Goal: Check status: Check status

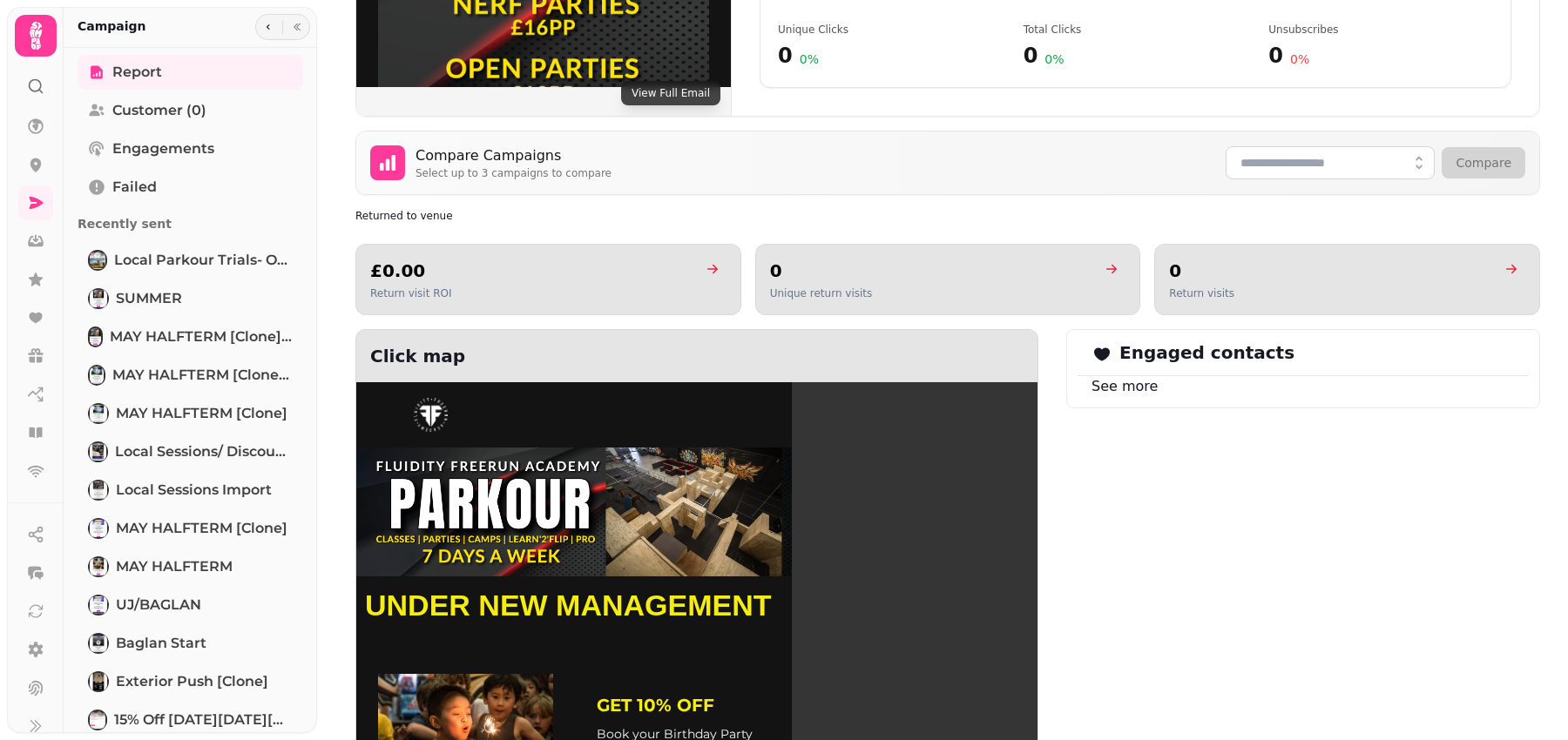
scroll to position [976, 0]
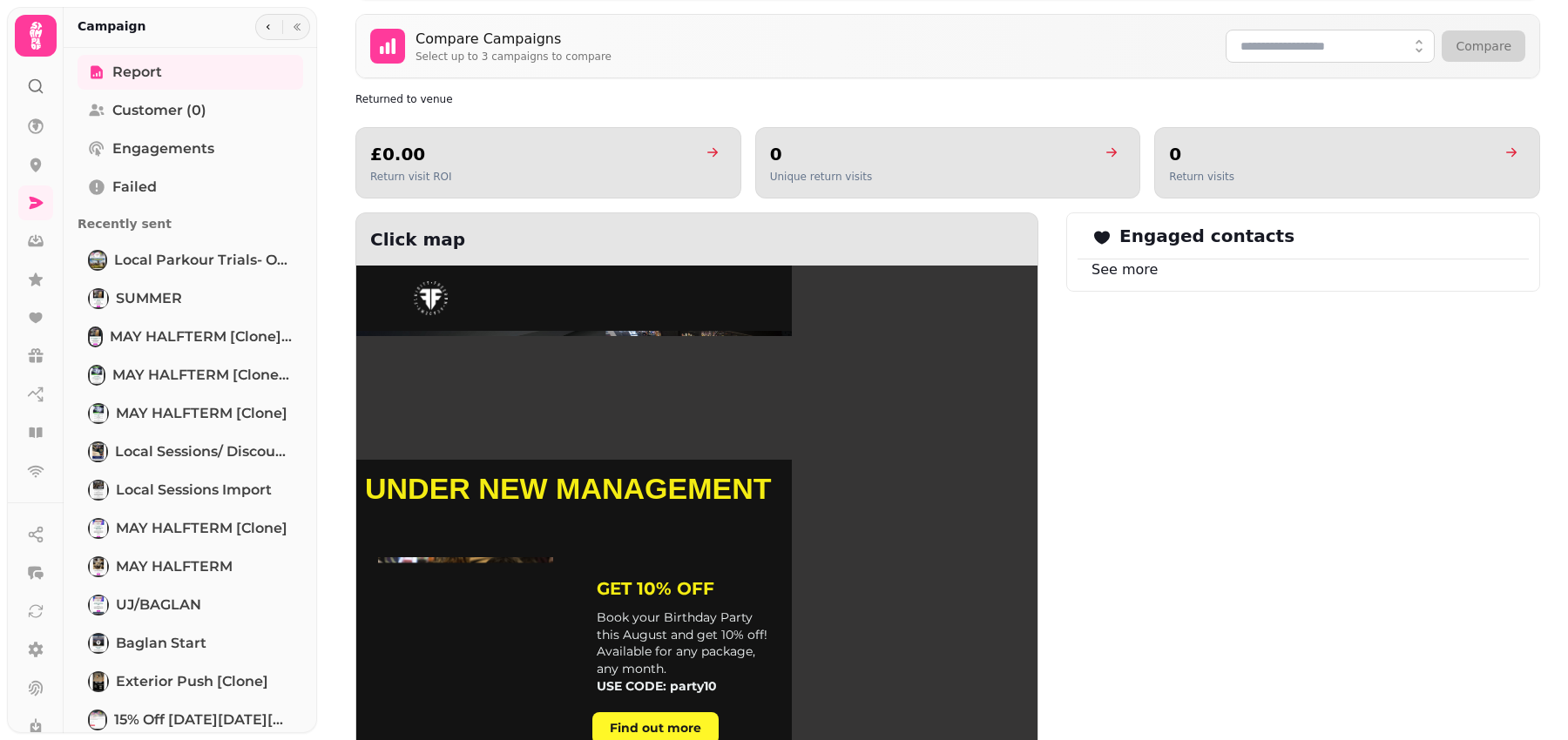
scroll to position [933, 0]
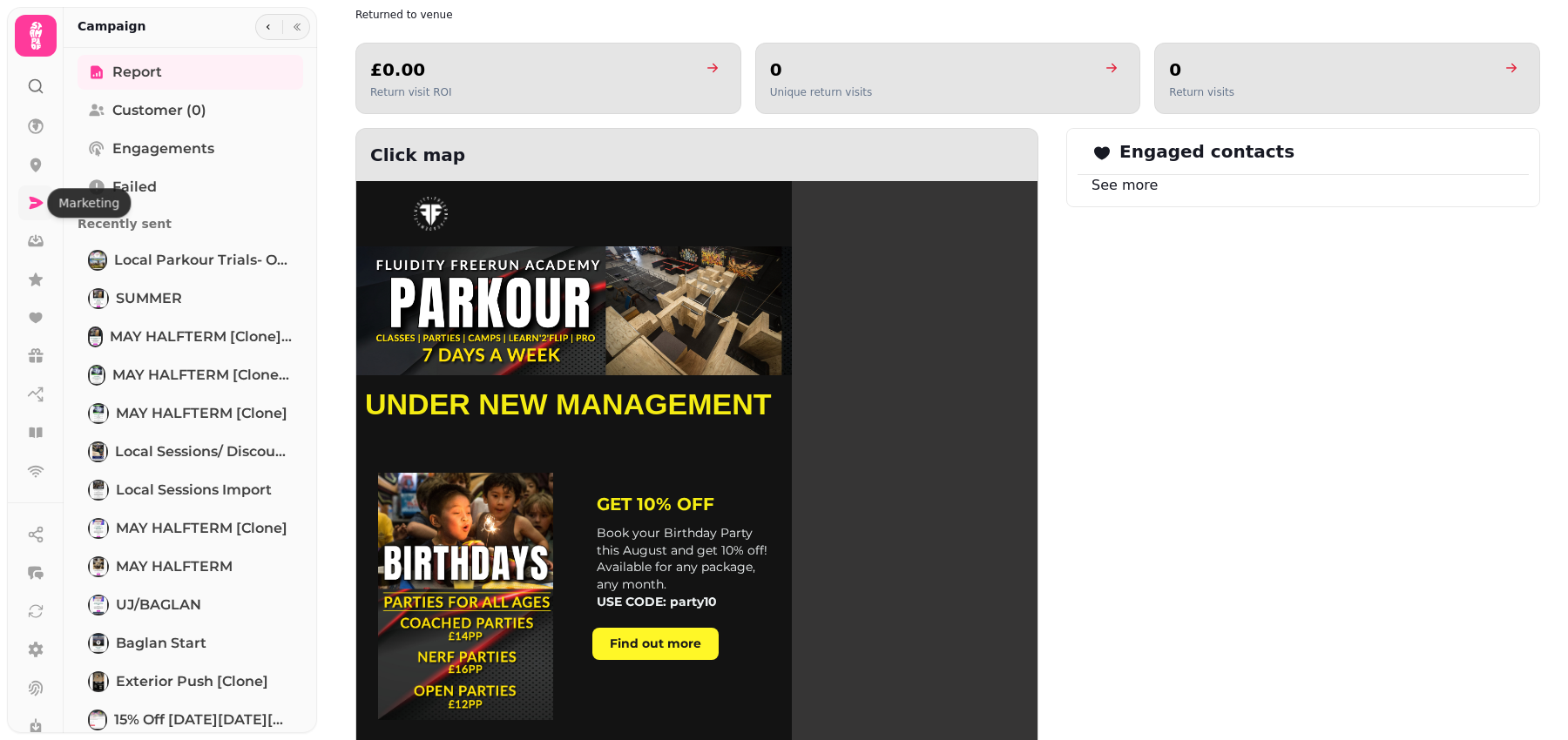
click at [38, 199] on icon at bounding box center [37, 202] width 14 height 12
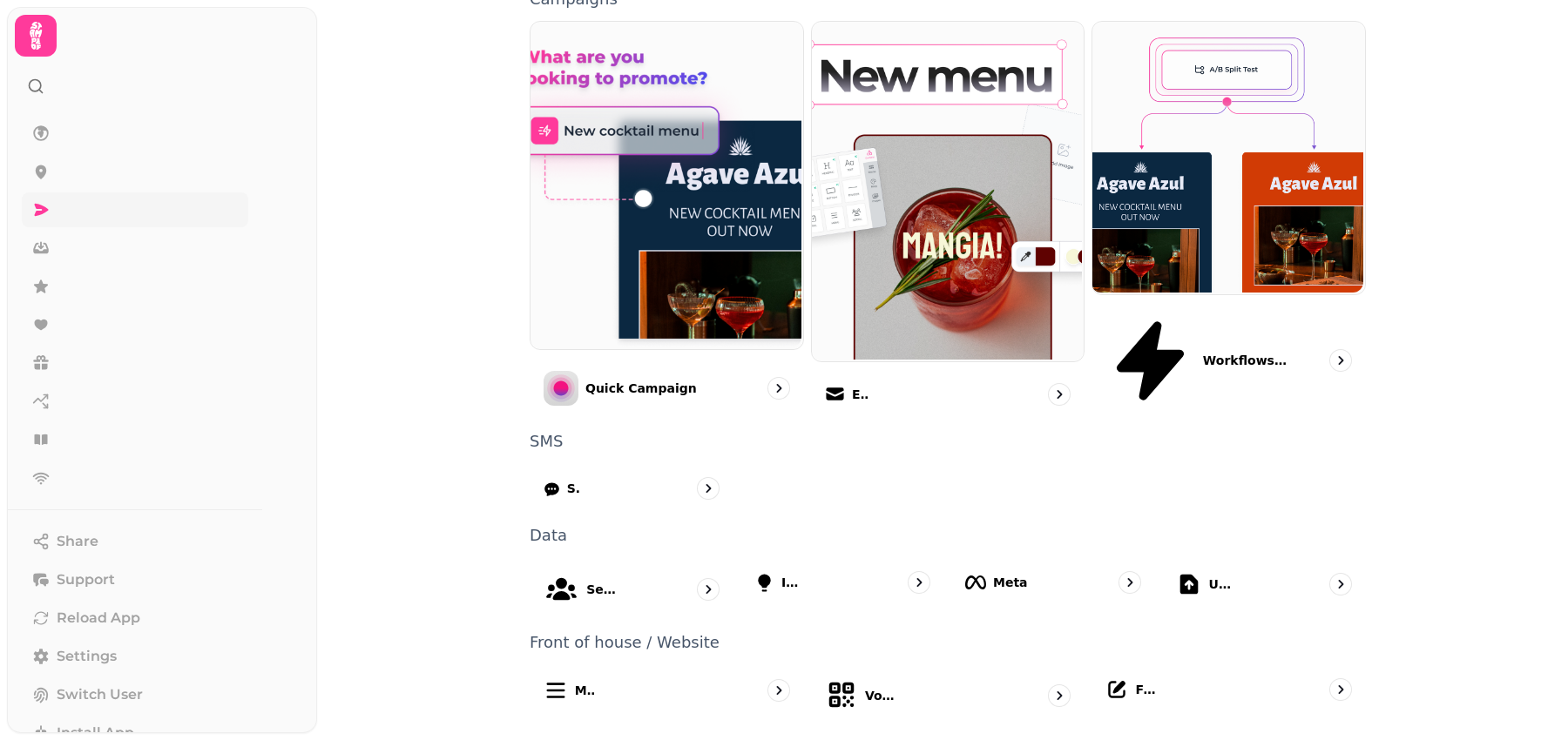
scroll to position [342, 0]
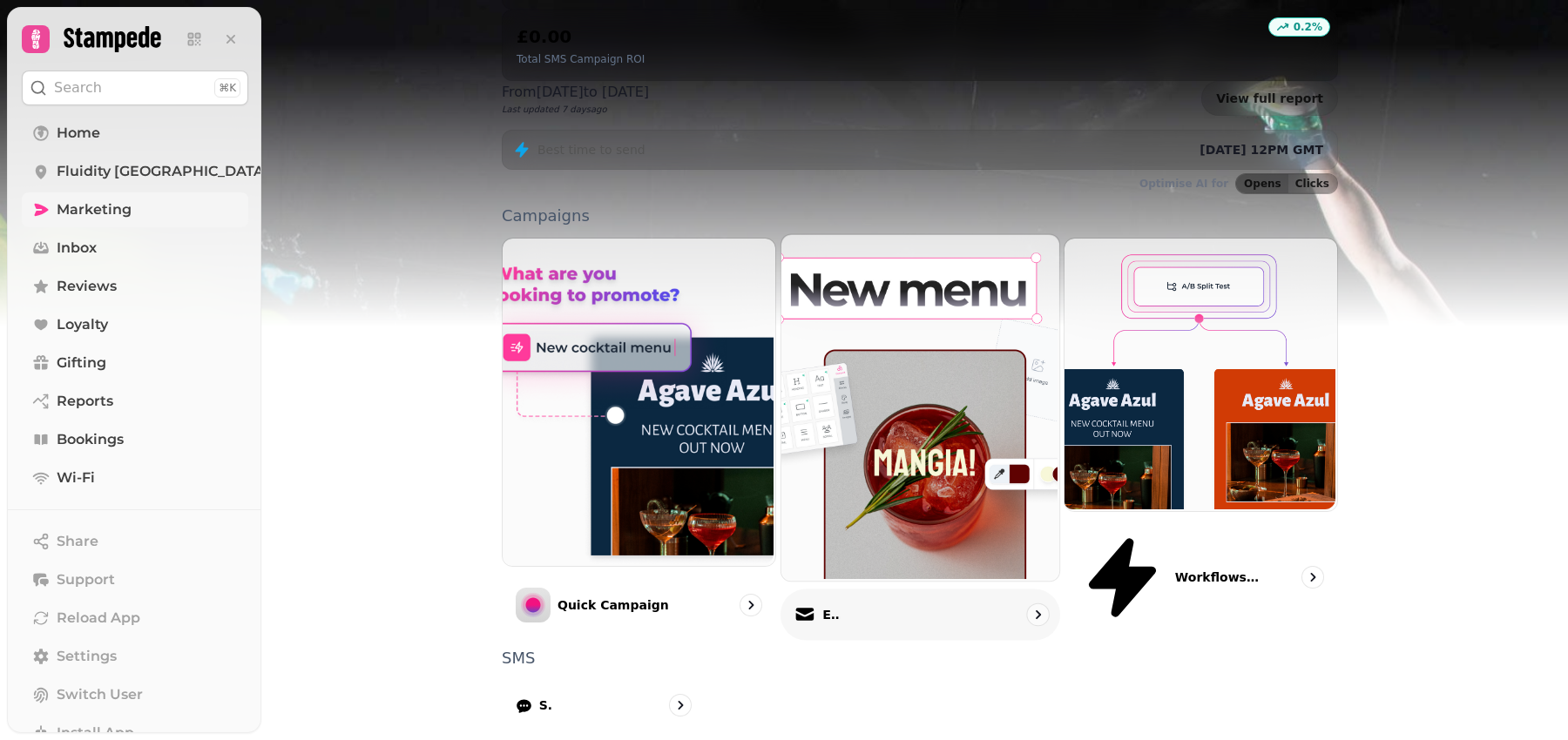
click at [875, 589] on div "Email" at bounding box center [921, 615] width 279 height 52
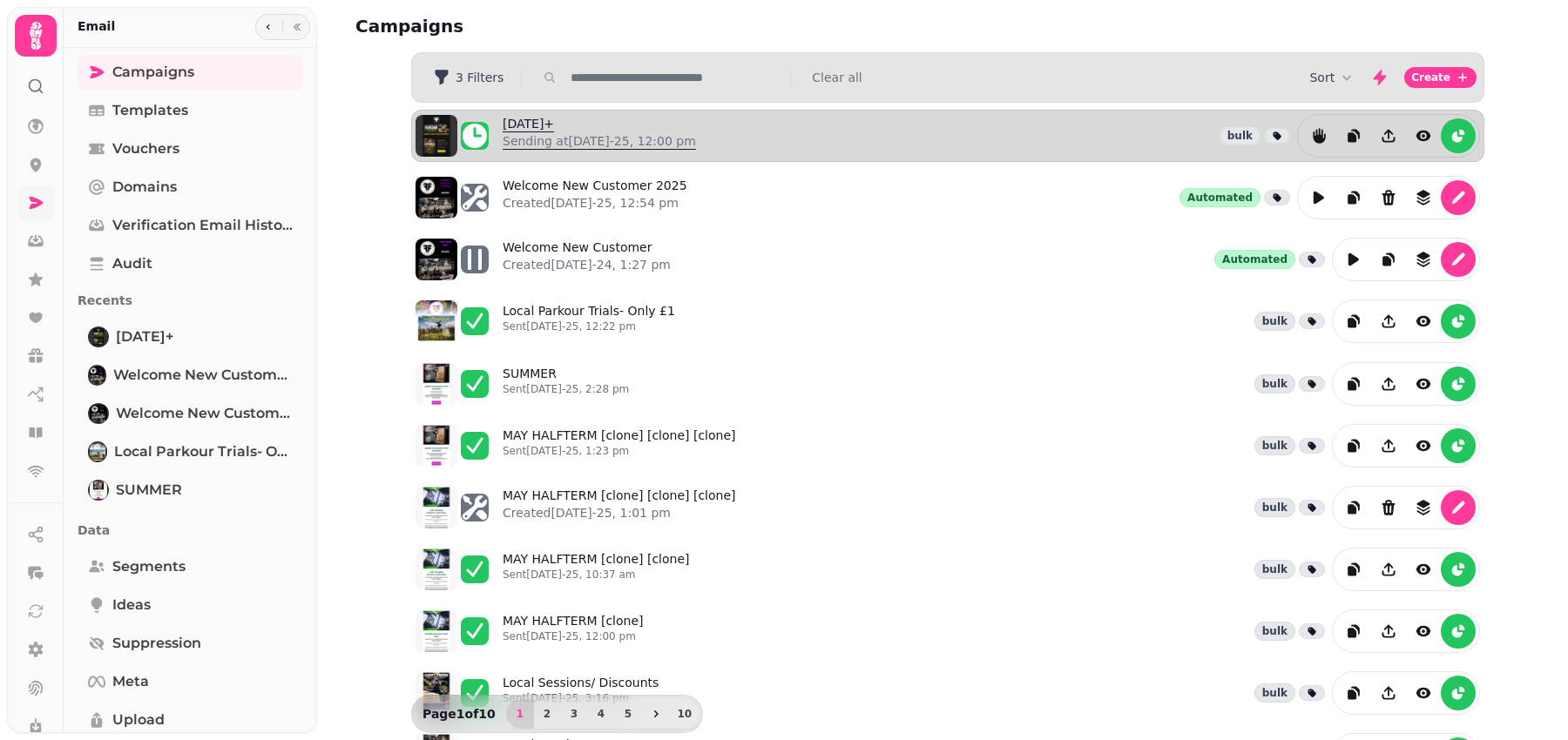
click at [585, 147] on p "Sending at [DATE]-25, 12:00 pm" at bounding box center [599, 141] width 194 height 17
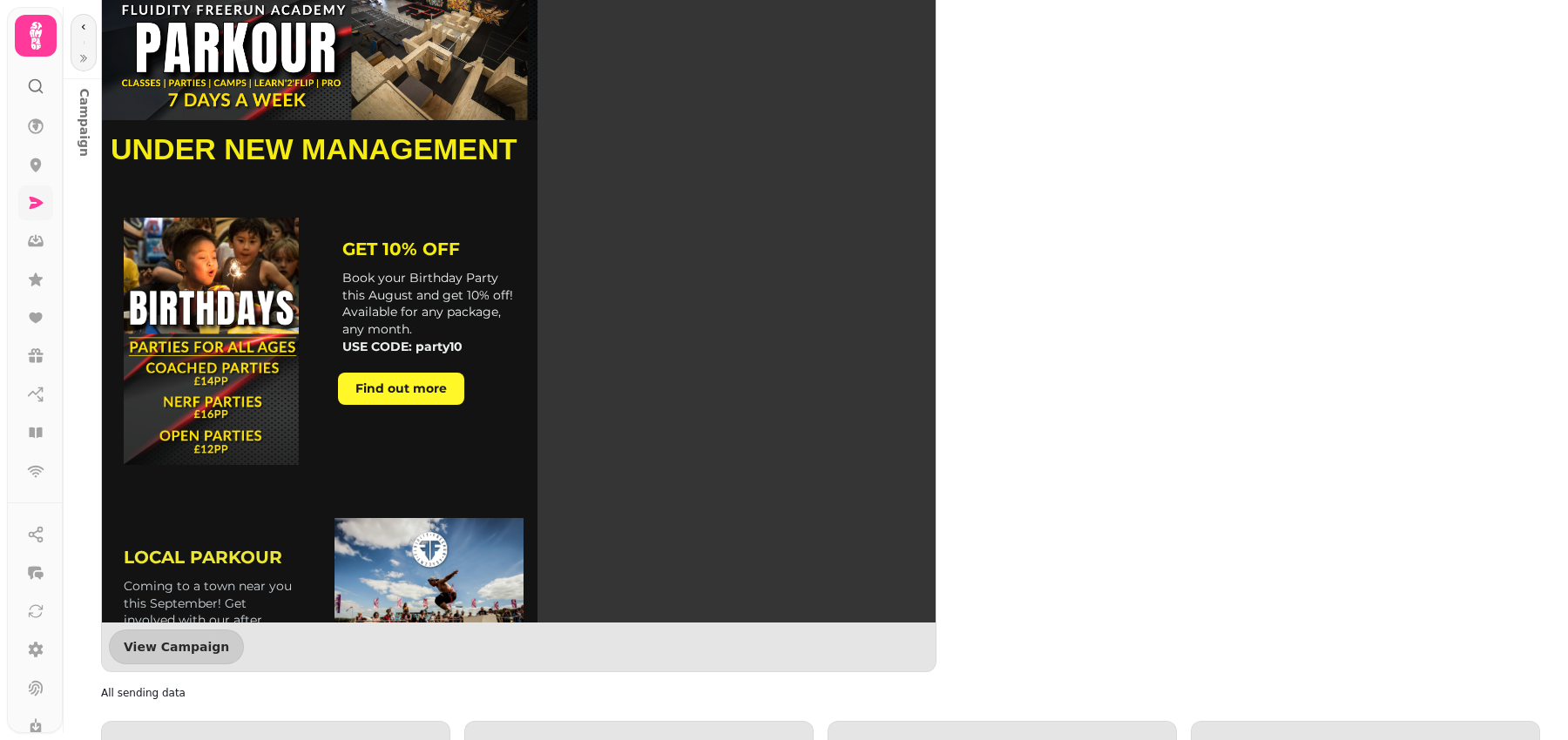
scroll to position [1324, 0]
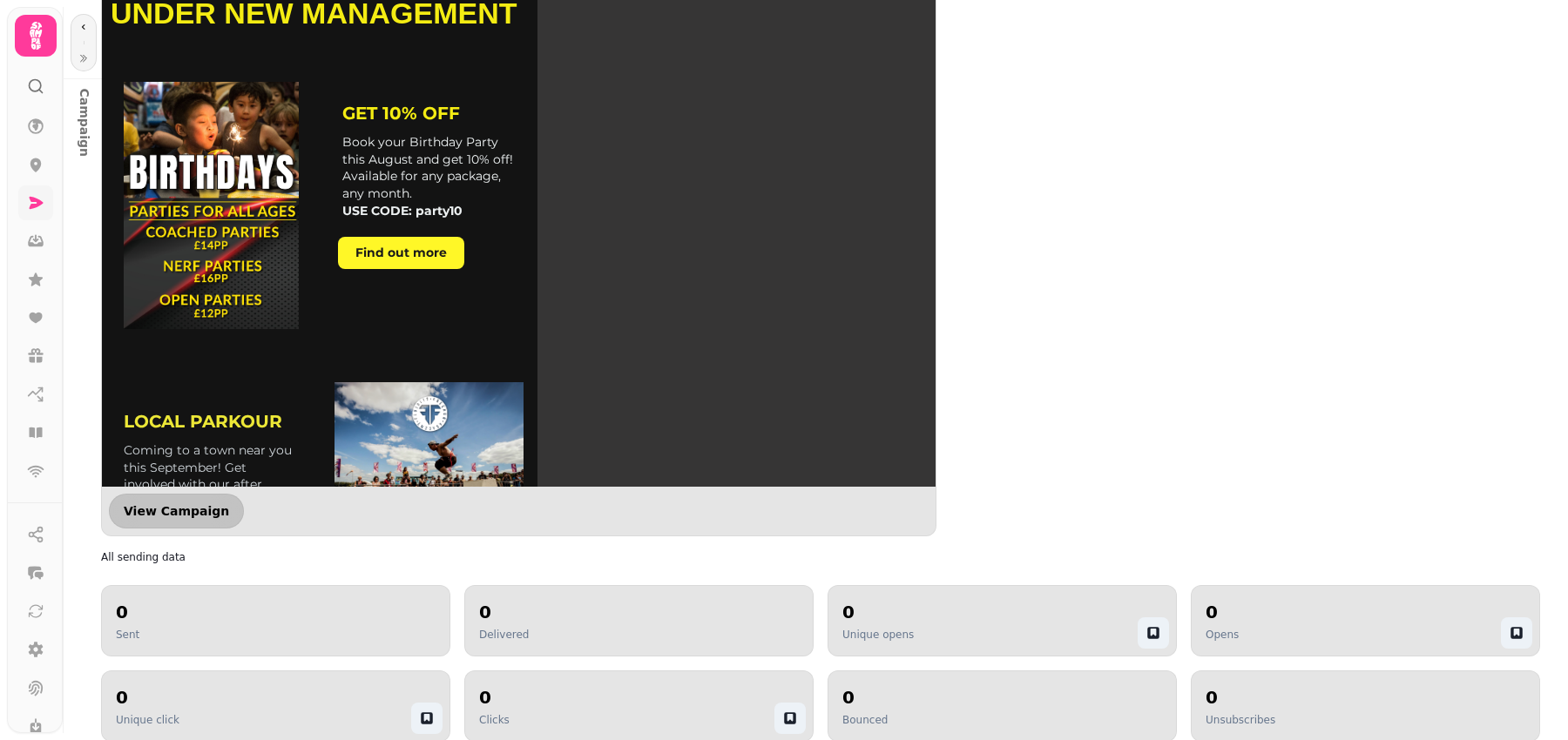
click at [195, 506] on span "View Campaign" at bounding box center [177, 512] width 106 height 12
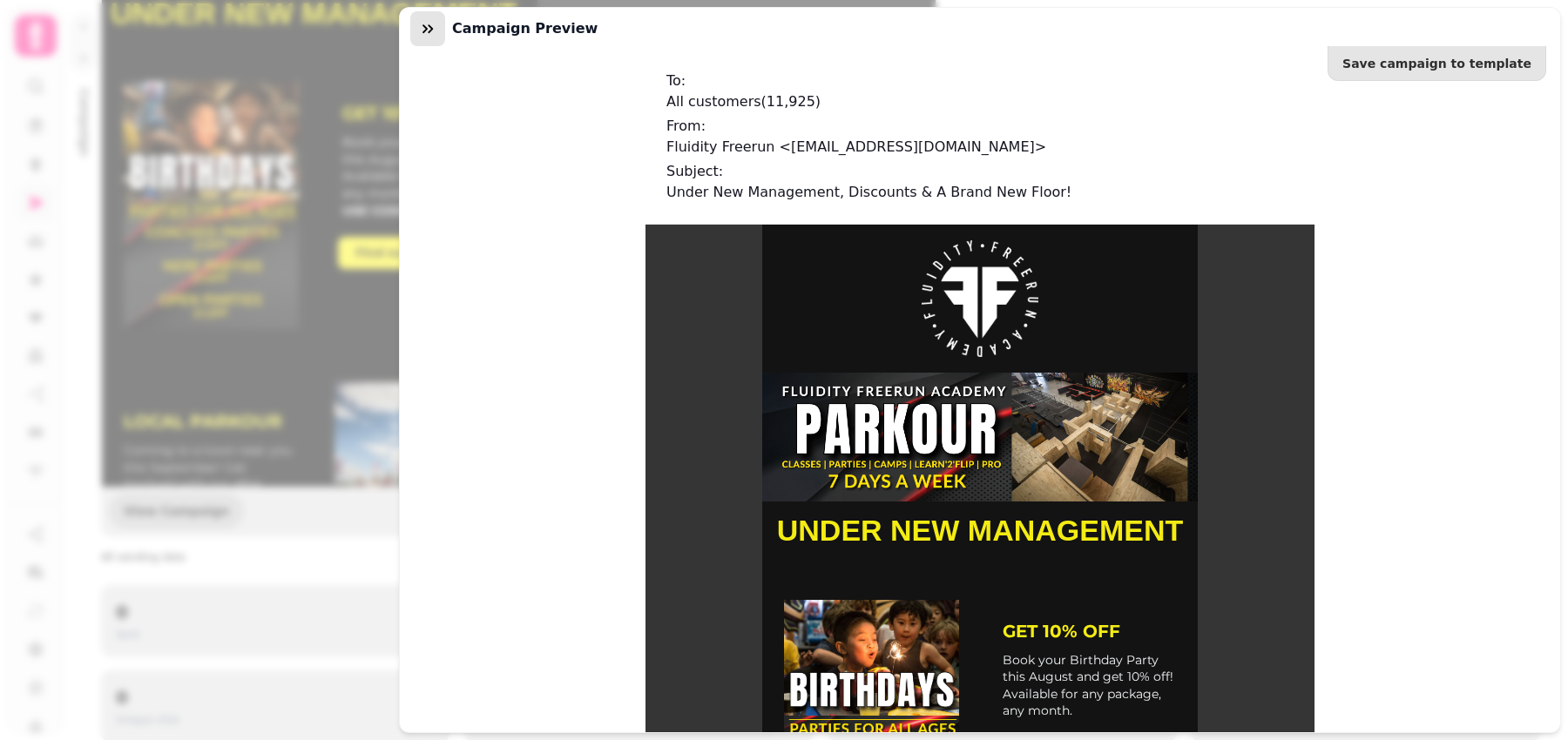
click at [429, 24] on icon "button" at bounding box center [427, 28] width 17 height 17
